Goal: Check status: Check status

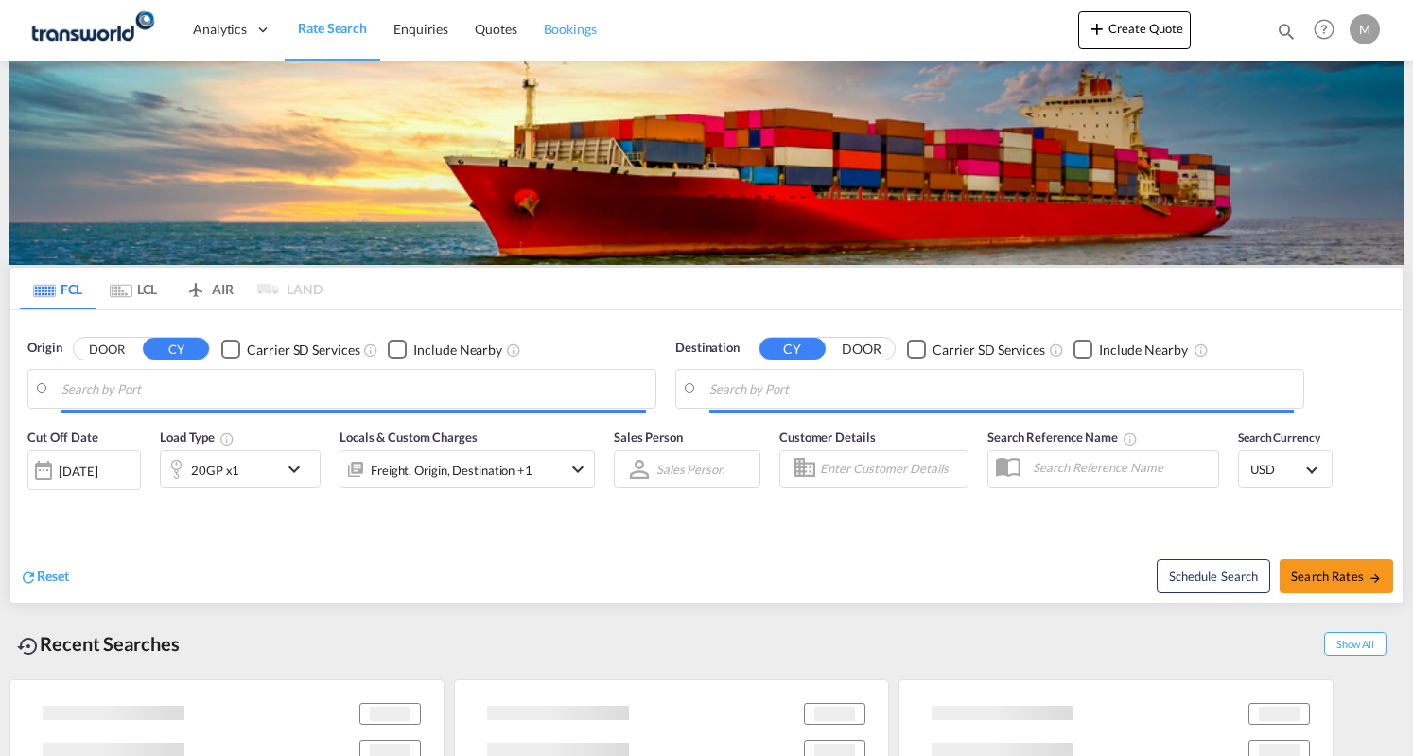
click at [568, 26] on span "Bookings" at bounding box center [570, 29] width 53 height 16
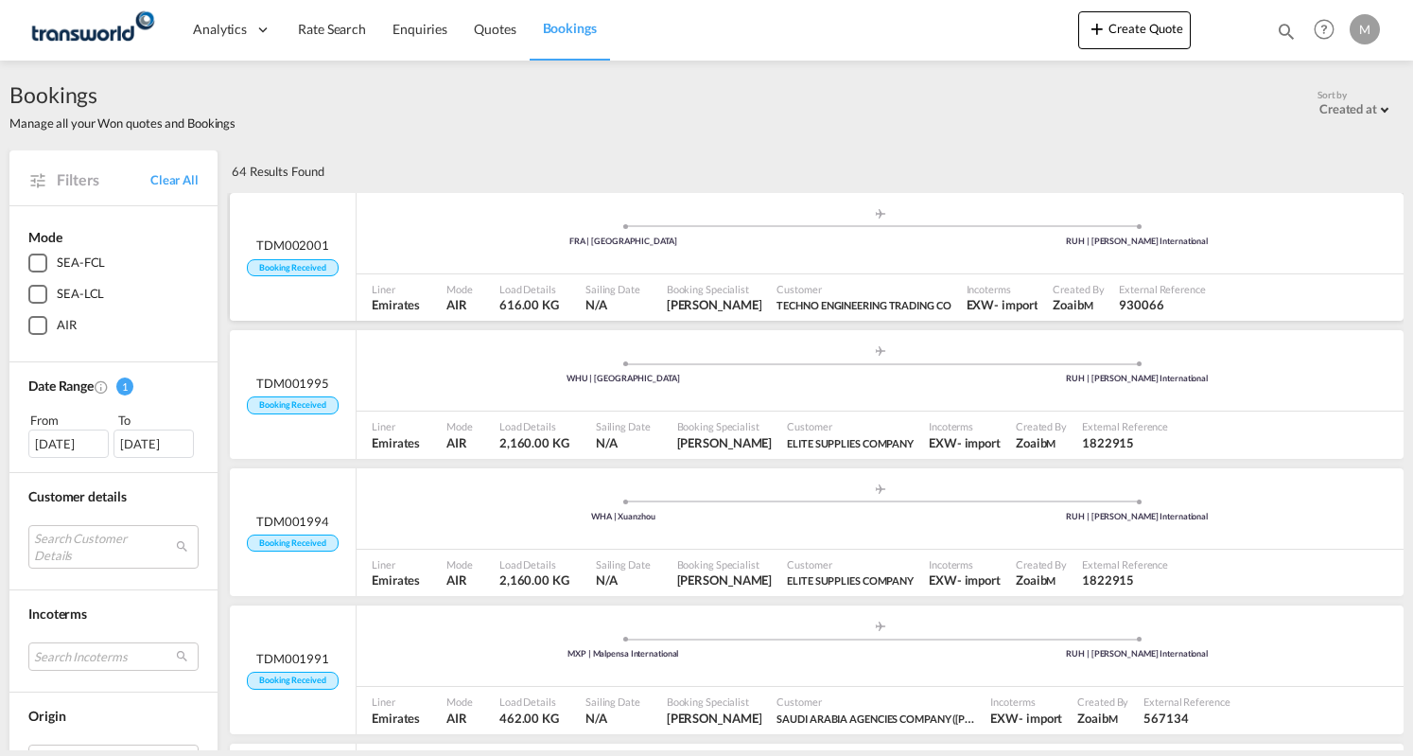
click at [507, 262] on div ".a{fill:#aaa8ad;} .a{fill:#aaa8ad;} FRA | [GEOGRAPHIC_DATA] RUH | [PERSON_NAME]…" at bounding box center [880, 235] width 1047 height 57
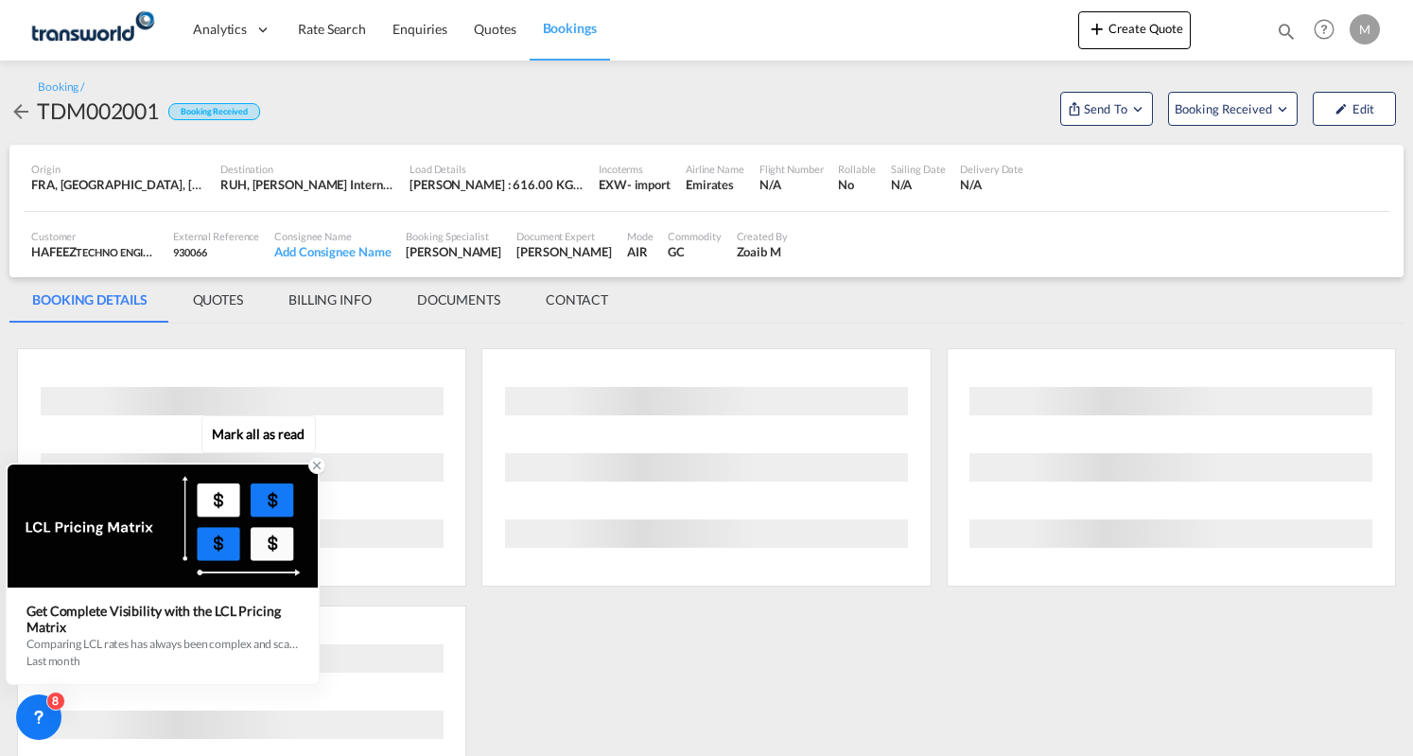
click at [316, 464] on icon at bounding box center [316, 465] width 13 height 13
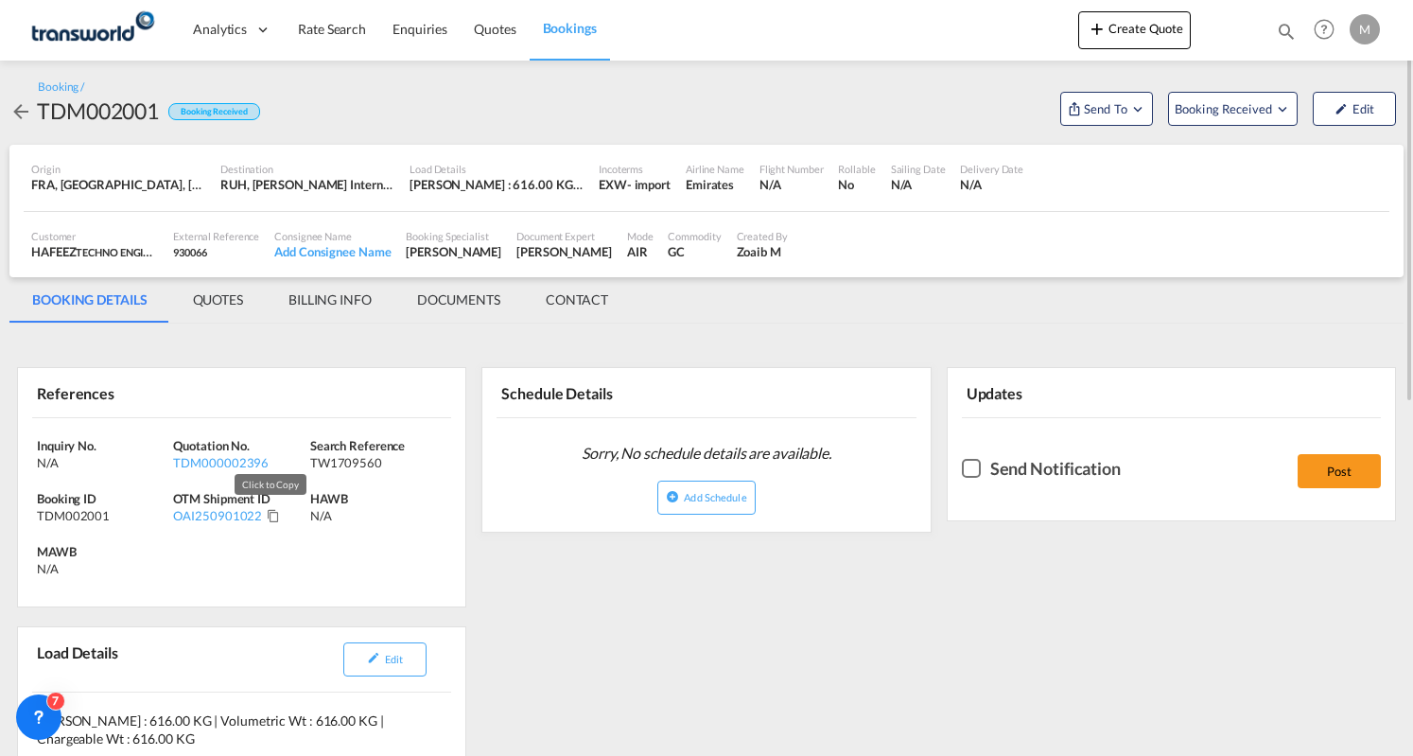
click at [274, 517] on md-icon "Click to Copy" at bounding box center [273, 515] width 13 height 13
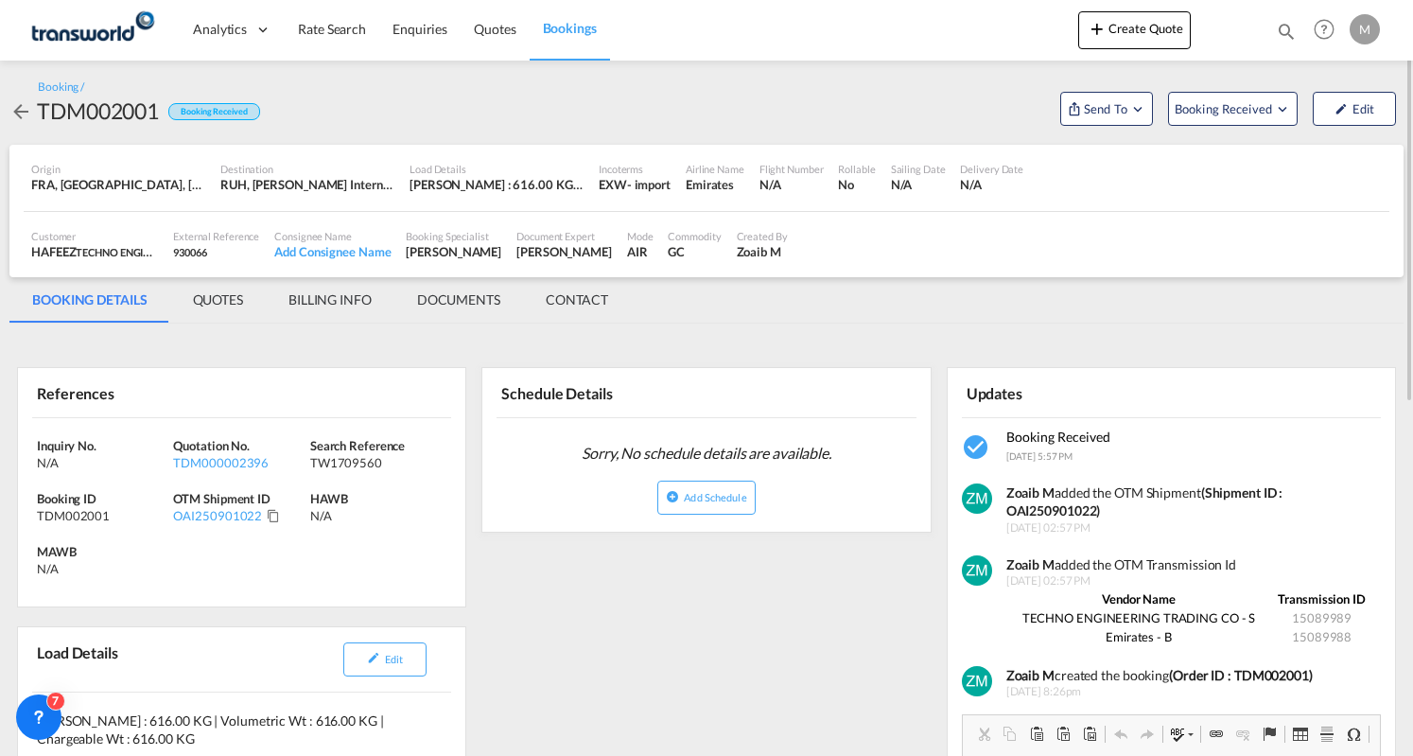
click at [320, 306] on md-tab-item "BILLING INFO" at bounding box center [330, 299] width 129 height 45
